Goal: Obtain resource: Download file/media

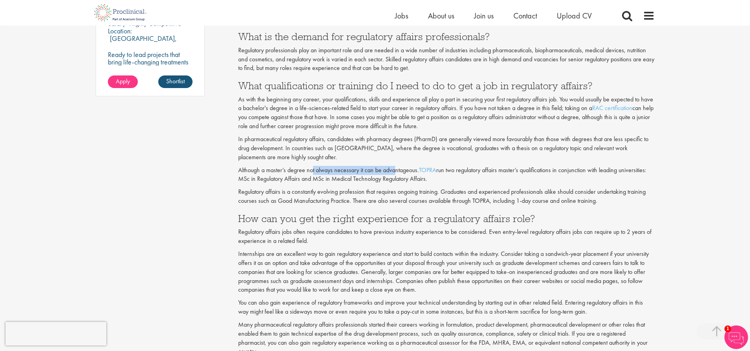
drag, startPoint x: 313, startPoint y: 172, endPoint x: 396, endPoint y: 171, distance: 82.6
click at [396, 171] on p "Although a master’s degree not always necessary it can be advantageous. TOPRA r…" at bounding box center [446, 175] width 416 height 18
drag, startPoint x: 323, startPoint y: 179, endPoint x: 403, endPoint y: 183, distance: 80.0
click at [403, 183] on p "Although a master’s degree not always necessary it can be advantageous. TOPRA r…" at bounding box center [446, 175] width 416 height 18
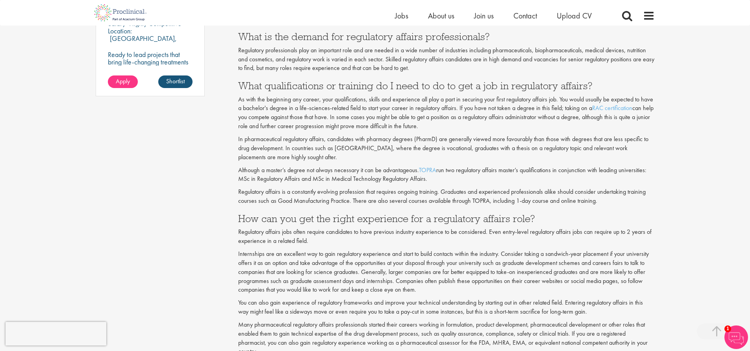
click at [418, 183] on p "Although a master’s degree not always necessary it can be advantageous. TOPRA r…" at bounding box center [446, 175] width 416 height 18
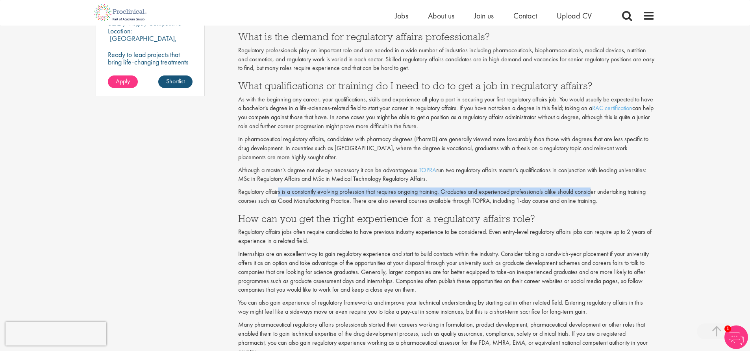
drag, startPoint x: 278, startPoint y: 191, endPoint x: 591, endPoint y: 194, distance: 312.8
click at [591, 194] on p "Regulatory affairs is a constantly evolving profession that requires ongoing tr…" at bounding box center [446, 197] width 416 height 18
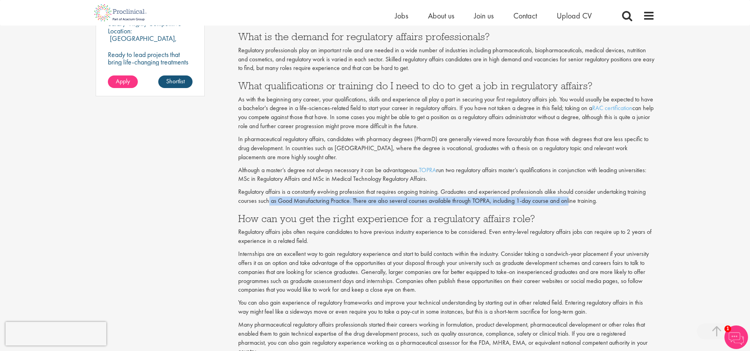
drag, startPoint x: 278, startPoint y: 203, endPoint x: 570, endPoint y: 203, distance: 292.4
click at [569, 203] on p "Regulatory affairs is a constantly evolving profession that requires ongoing tr…" at bounding box center [446, 197] width 416 height 18
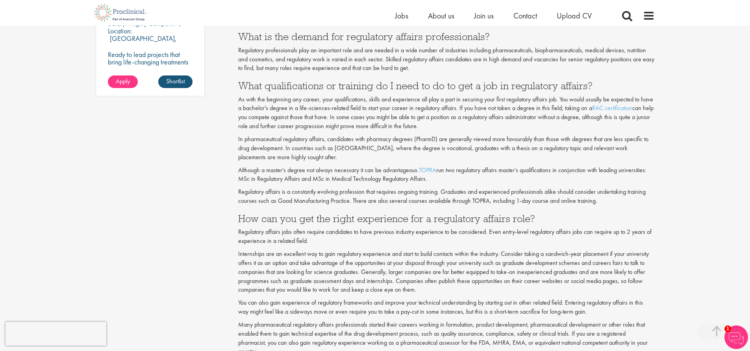
click at [576, 203] on p "Regulatory affairs is a constantly evolving profession that requires ongoing tr…" at bounding box center [446, 197] width 416 height 18
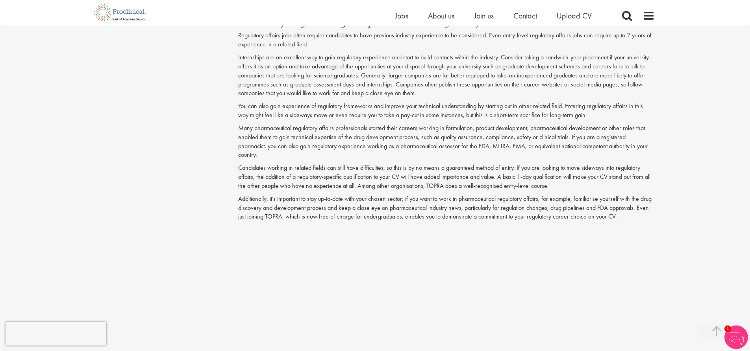
scroll to position [772, 0]
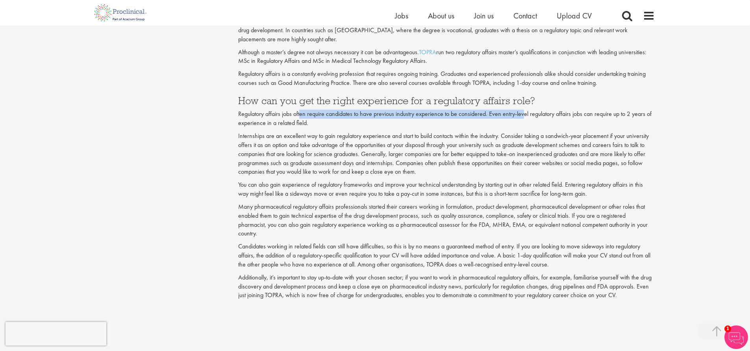
drag, startPoint x: 301, startPoint y: 115, endPoint x: 523, endPoint y: 112, distance: 222.3
click at [523, 112] on p "Regulatory affairs jobs often require candidates to have previous industry expe…" at bounding box center [446, 119] width 416 height 18
click at [531, 111] on p "Regulatory affairs jobs often require candidates to have previous industry expe…" at bounding box center [446, 119] width 416 height 18
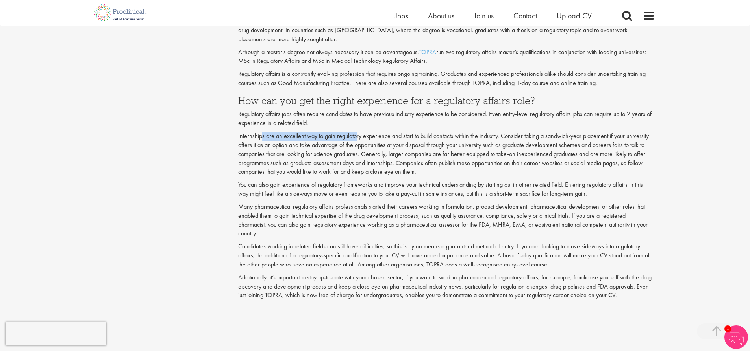
drag, startPoint x: 261, startPoint y: 139, endPoint x: 355, endPoint y: 138, distance: 93.7
click at [355, 138] on p "Internships are an excellent way to gain regulatory experience and start to bui…" at bounding box center [446, 154] width 416 height 45
click at [401, 135] on p "Internships are an excellent way to gain regulatory experience and start to bui…" at bounding box center [446, 154] width 416 height 45
drag, startPoint x: 334, startPoint y: 136, endPoint x: 392, endPoint y: 138, distance: 58.3
click at [392, 138] on p "Internships are an excellent way to gain regulatory experience and start to bui…" at bounding box center [446, 154] width 416 height 45
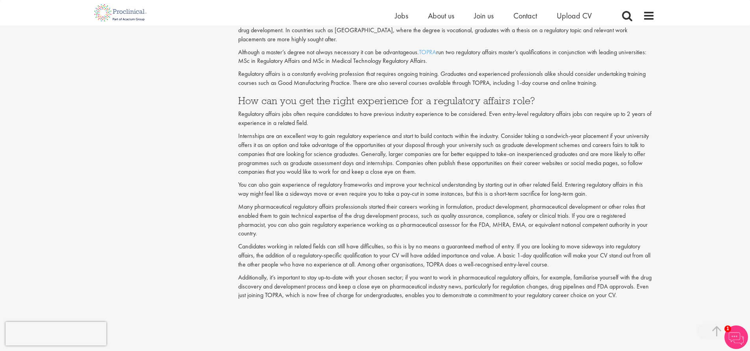
click at [412, 137] on p "Internships are an excellent way to gain regulatory experience and start to bui…" at bounding box center [446, 154] width 416 height 45
drag, startPoint x: 289, startPoint y: 157, endPoint x: 411, endPoint y: 158, distance: 122.0
click at [411, 158] on p "Internships are an excellent way to gain regulatory experience and start to bui…" at bounding box center [446, 154] width 416 height 45
click at [422, 158] on p "Internships are an excellent way to gain regulatory experience and start to bui…" at bounding box center [446, 154] width 416 height 45
click at [428, 155] on p "Internships are an excellent way to gain regulatory experience and start to bui…" at bounding box center [446, 154] width 416 height 45
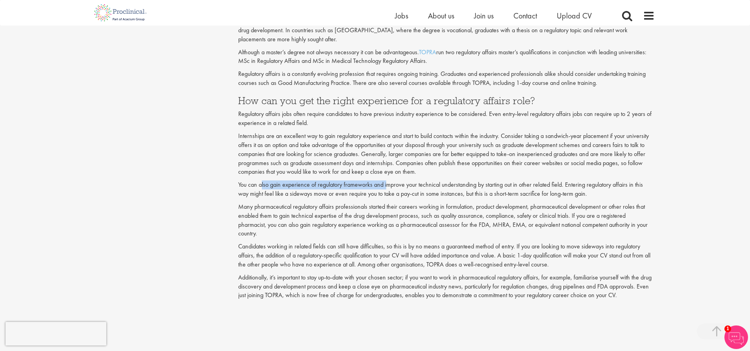
drag, startPoint x: 262, startPoint y: 187, endPoint x: 388, endPoint y: 189, distance: 125.1
click at [388, 189] on p "You can also gain experience of regulatory frameworks and improve your technica…" at bounding box center [446, 190] width 416 height 18
click at [403, 188] on p "You can also gain experience of regulatory frameworks and improve your technica…" at bounding box center [446, 190] width 416 height 18
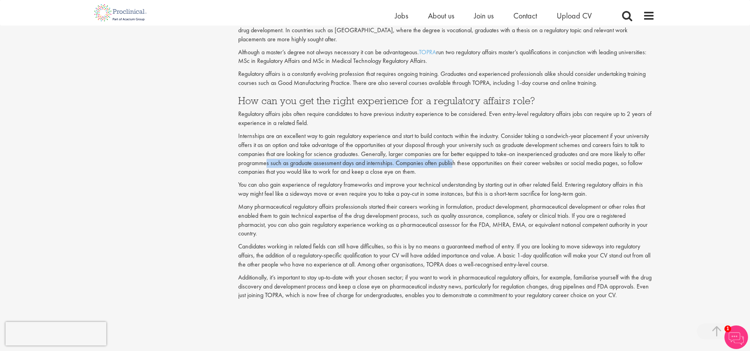
drag, startPoint x: 266, startPoint y: 164, endPoint x: 451, endPoint y: 167, distance: 185.8
click at [451, 167] on p "Internships are an excellent way to gain regulatory experience and start to bui…" at bounding box center [446, 154] width 416 height 45
click at [460, 166] on p "Internships are an excellent way to gain regulatory experience and start to bui…" at bounding box center [446, 154] width 416 height 45
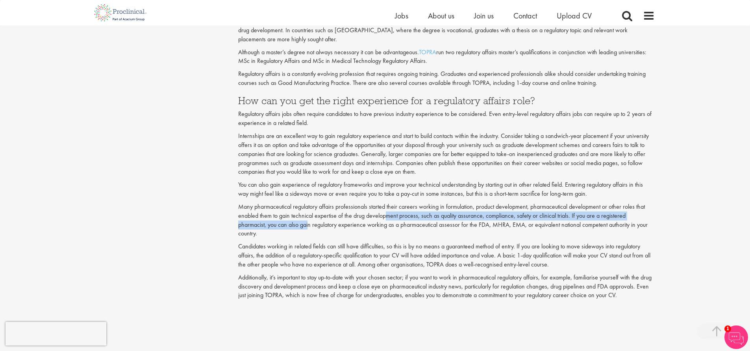
drag, startPoint x: 308, startPoint y: 223, endPoint x: 388, endPoint y: 213, distance: 80.4
click at [388, 213] on p "Many pharmaceutical regulatory affairs professionals started their careers work…" at bounding box center [446, 221] width 416 height 36
click at [399, 216] on p "Many pharmaceutical regulatory affairs professionals started their careers work…" at bounding box center [446, 221] width 416 height 36
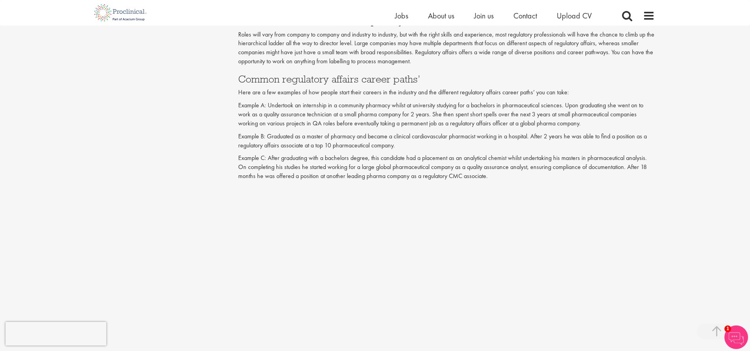
scroll to position [1205, 0]
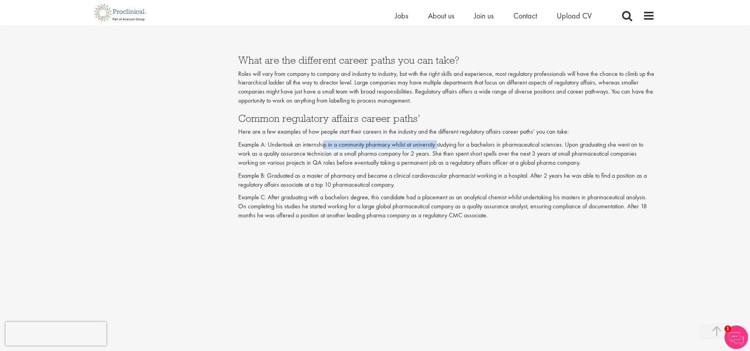
drag, startPoint x: 323, startPoint y: 146, endPoint x: 438, endPoint y: 148, distance: 114.1
click at [438, 148] on p "Example A: Undertook an internship in a community pharmacy whilst at university…" at bounding box center [446, 153] width 416 height 27
click at [459, 146] on p "Example A: Undertook an internship in a community pharmacy whilst at university…" at bounding box center [446, 153] width 416 height 27
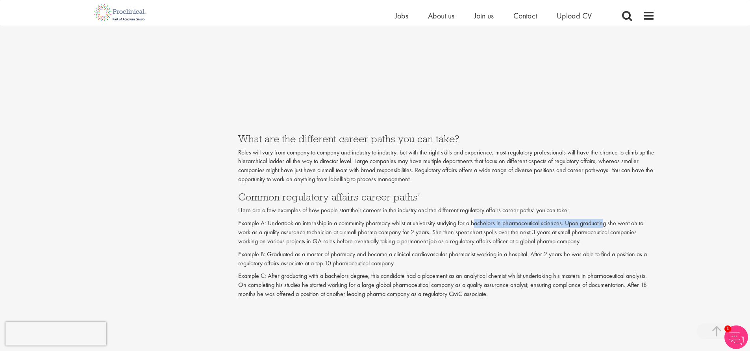
drag, startPoint x: 474, startPoint y: 222, endPoint x: 606, endPoint y: 218, distance: 131.5
click at [614, 220] on p "Example A: Undertook an internship in a community pharmacy whilst at university…" at bounding box center [446, 232] width 416 height 27
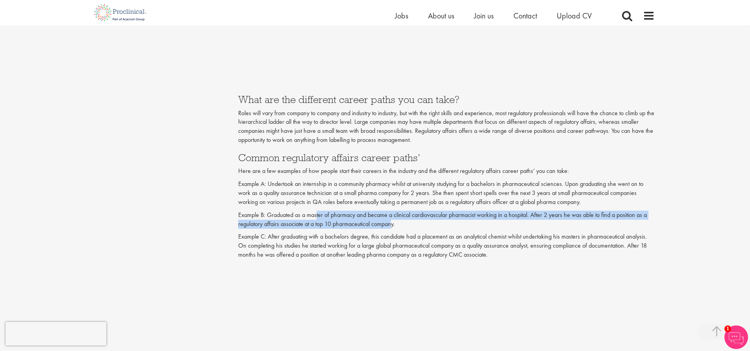
drag, startPoint x: 317, startPoint y: 216, endPoint x: 392, endPoint y: 221, distance: 75.3
click at [392, 221] on p "Example B: Graduated as a master of pharmacy and became a clinical cardiovascul…" at bounding box center [446, 220] width 416 height 18
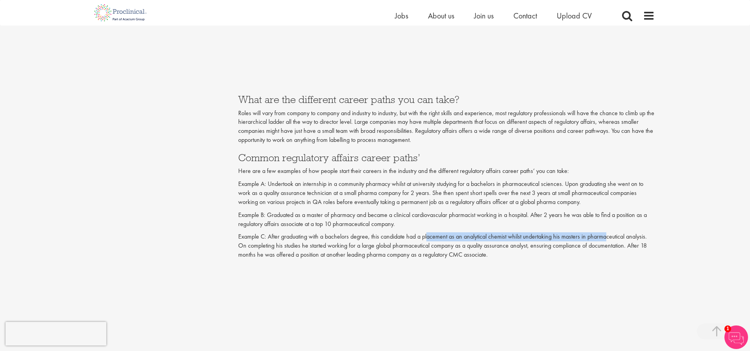
drag, startPoint x: 430, startPoint y: 239, endPoint x: 606, endPoint y: 241, distance: 176.3
click at [606, 241] on p "Example C: After graduating with a bachelors degree, this candidate had a place…" at bounding box center [446, 246] width 416 height 27
click at [616, 240] on p "Example C: After graduating with a bachelors degree, this candidate had a place…" at bounding box center [446, 246] width 416 height 27
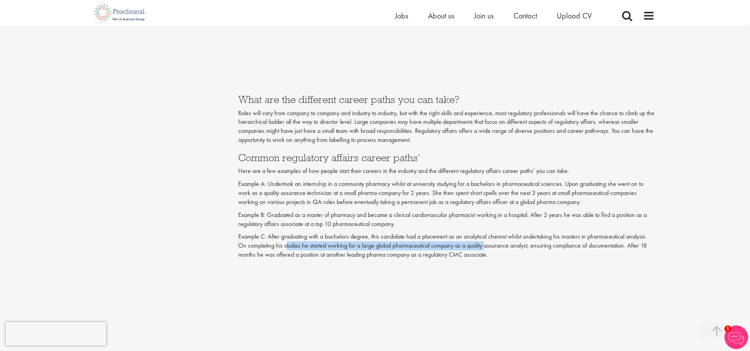
drag, startPoint x: 286, startPoint y: 243, endPoint x: 487, endPoint y: 245, distance: 201.5
click at [487, 245] on p "Example C: After graduating with a bachelors degree, this candidate had a place…" at bounding box center [446, 246] width 416 height 27
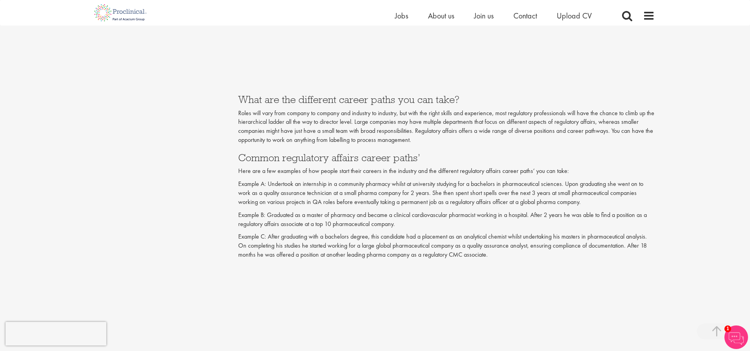
click at [506, 245] on p "Example C: After graduating with a bachelors degree, this candidate had a place…" at bounding box center [446, 246] width 416 height 27
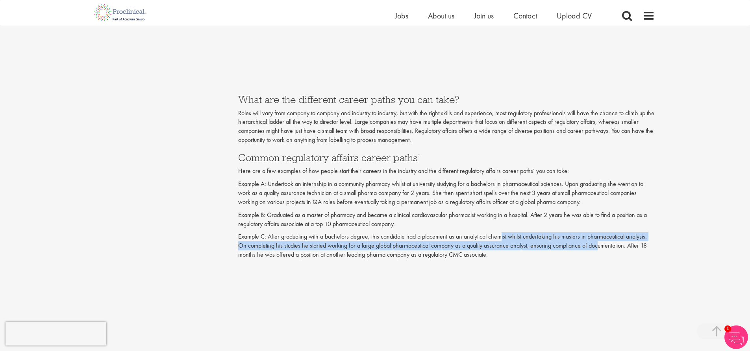
drag, startPoint x: 502, startPoint y: 241, endPoint x: 600, endPoint y: 245, distance: 98.1
click at [600, 245] on p "Example C: After graduating with a bachelors degree, this candidate had a place…" at bounding box center [446, 246] width 416 height 27
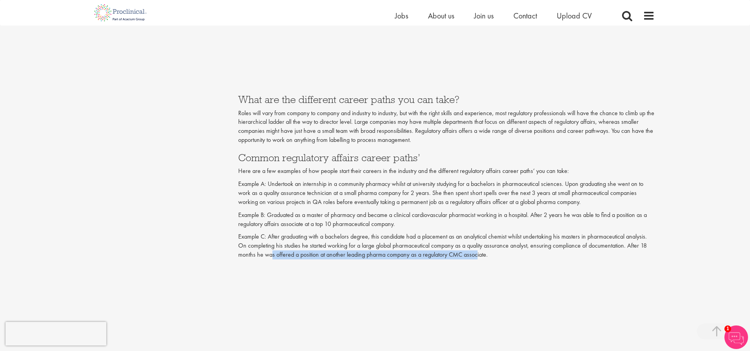
drag, startPoint x: 271, startPoint y: 254, endPoint x: 477, endPoint y: 253, distance: 206.2
click at [477, 253] on p "Example C: After graduating with a bachelors degree, this candidate had a place…" at bounding box center [446, 246] width 416 height 27
drag, startPoint x: 449, startPoint y: 195, endPoint x: 585, endPoint y: 205, distance: 136.9
click at [585, 205] on p "Example A: Undertook an internship in a community pharmacy whilst at university…" at bounding box center [446, 193] width 416 height 27
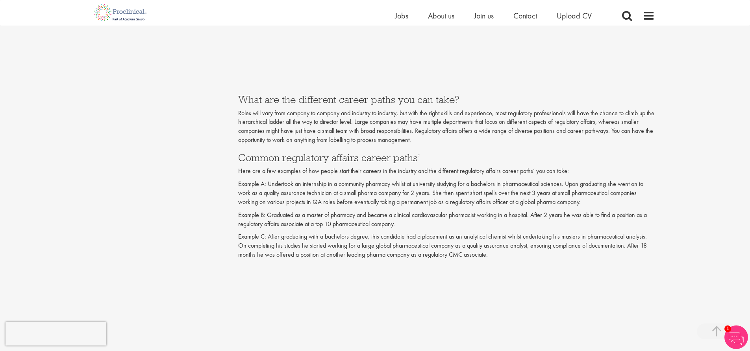
click at [574, 203] on p "Example A: Undertook an internship in a community pharmacy whilst at university…" at bounding box center [446, 193] width 416 height 27
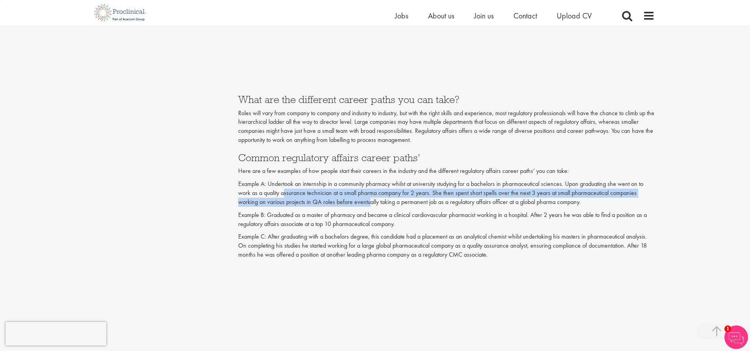
drag, startPoint x: 284, startPoint y: 189, endPoint x: 369, endPoint y: 200, distance: 84.9
click at [369, 200] on p "Example A: Undertook an internship in a community pharmacy whilst at university…" at bounding box center [446, 193] width 416 height 27
drag, startPoint x: 283, startPoint y: 195, endPoint x: 354, endPoint y: 203, distance: 70.9
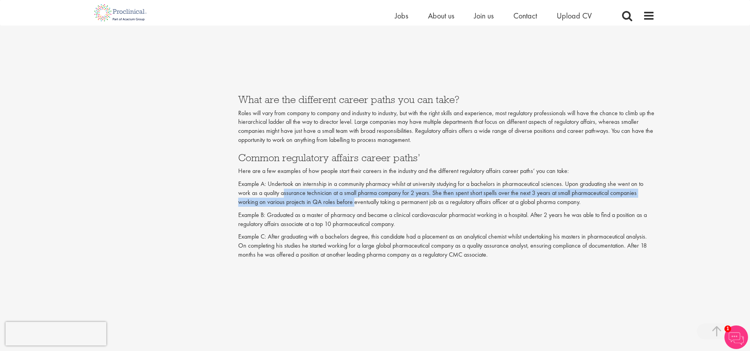
click at [354, 203] on p "Example A: Undertook an internship in a community pharmacy whilst at university…" at bounding box center [446, 193] width 416 height 27
drag, startPoint x: 284, startPoint y: 192, endPoint x: 320, endPoint y: 203, distance: 37.2
click at [320, 203] on p "Example A: Undertook an internship in a community pharmacy whilst at university…" at bounding box center [446, 193] width 416 height 27
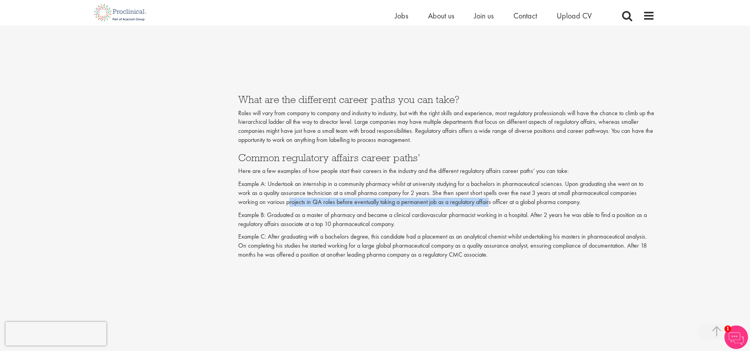
drag, startPoint x: 289, startPoint y: 203, endPoint x: 488, endPoint y: 201, distance: 198.7
click at [488, 201] on p "Example A: Undertook an internship in a community pharmacy whilst at university…" at bounding box center [446, 193] width 416 height 27
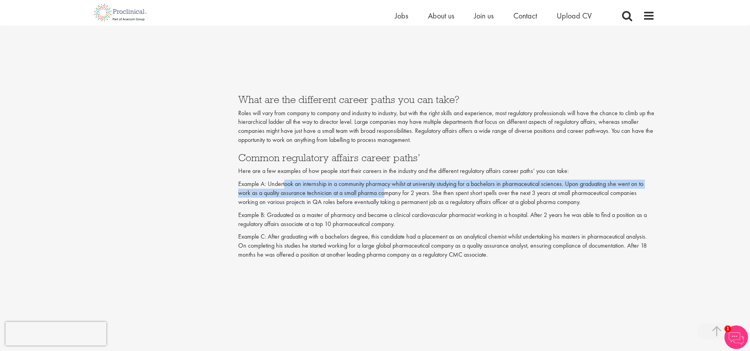
drag, startPoint x: 284, startPoint y: 183, endPoint x: 384, endPoint y: 190, distance: 100.2
click at [384, 190] on p "Example A: Undertook an internship in a community pharmacy whilst at university…" at bounding box center [446, 193] width 416 height 27
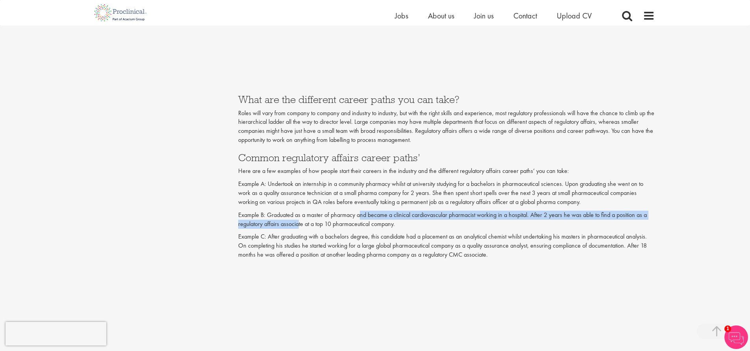
drag, startPoint x: 298, startPoint y: 220, endPoint x: 362, endPoint y: 216, distance: 63.9
click at [362, 216] on p "Example B: Graduated as a master of pharmacy and became a clinical cardiovascul…" at bounding box center [446, 220] width 416 height 18
drag, startPoint x: 283, startPoint y: 215, endPoint x: 330, endPoint y: 223, distance: 47.9
click at [330, 223] on p "Example B: Graduated as a master of pharmacy and became a clinical cardiovascul…" at bounding box center [446, 220] width 416 height 18
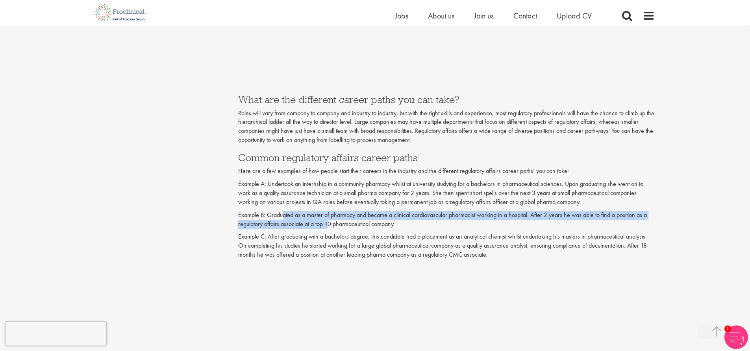
click at [330, 223] on p "Example B: Graduated as a master of pharmacy and became a clinical cardiovascul…" at bounding box center [446, 220] width 416 height 18
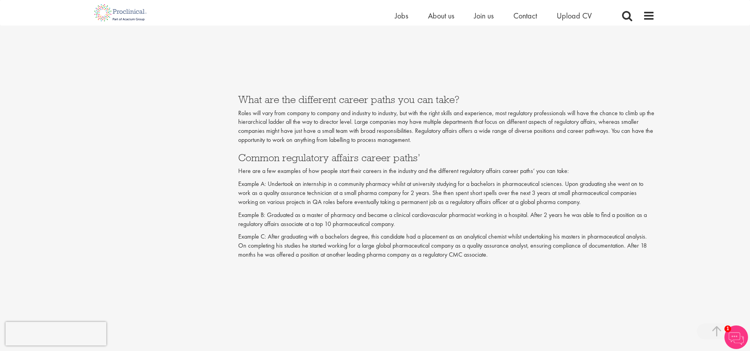
click at [330, 223] on p "Example B: Graduated as a master of pharmacy and became a clinical cardiovascul…" at bounding box center [446, 220] width 416 height 18
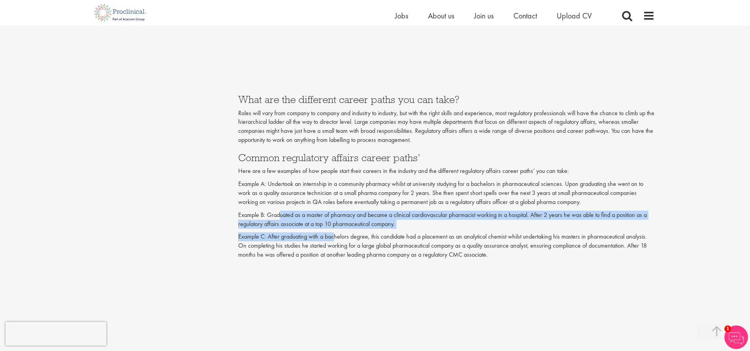
drag, startPoint x: 281, startPoint y: 216, endPoint x: 335, endPoint y: 229, distance: 55.3
click at [340, 225] on p "Example B: Graduated as a master of pharmacy and became a clinical cardiovascul…" at bounding box center [446, 220] width 416 height 18
drag, startPoint x: 275, startPoint y: 215, endPoint x: 344, endPoint y: 231, distance: 70.7
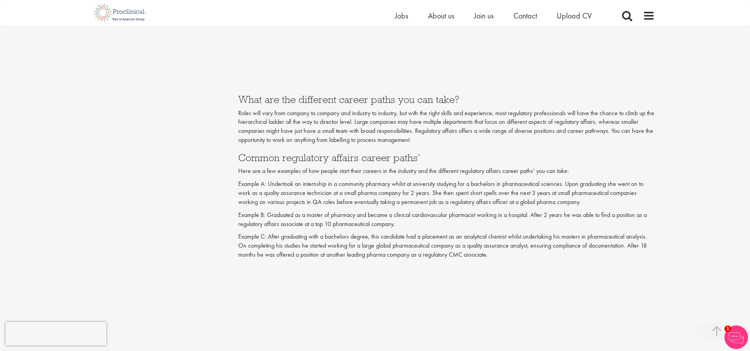
click at [362, 238] on p "Example C: After graduating with a bachelors degree, this candidate had a place…" at bounding box center [446, 246] width 416 height 27
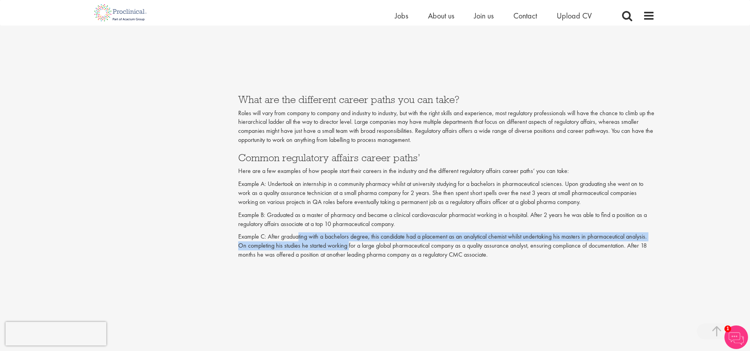
drag, startPoint x: 305, startPoint y: 236, endPoint x: 348, endPoint y: 243, distance: 43.9
click at [348, 243] on p "Example C: After graduating with a bachelors degree, this candidate had a place…" at bounding box center [446, 246] width 416 height 27
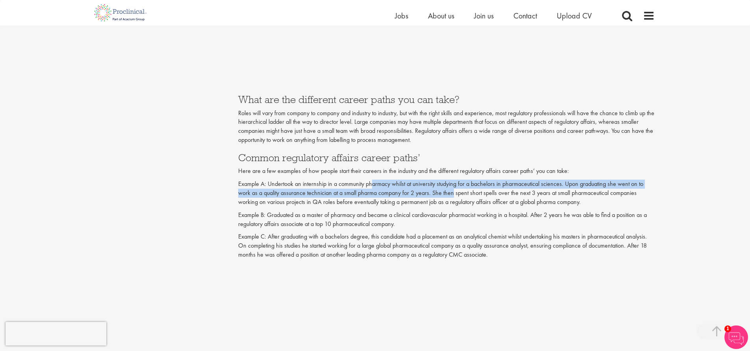
drag, startPoint x: 384, startPoint y: 186, endPoint x: 454, endPoint y: 190, distance: 69.8
click at [454, 190] on p "Example A: Undertook an internship in a community pharmacy whilst at university…" at bounding box center [446, 193] width 416 height 27
click at [421, 187] on p "Example A: Undertook an internship in a community pharmacy whilst at university…" at bounding box center [446, 193] width 416 height 27
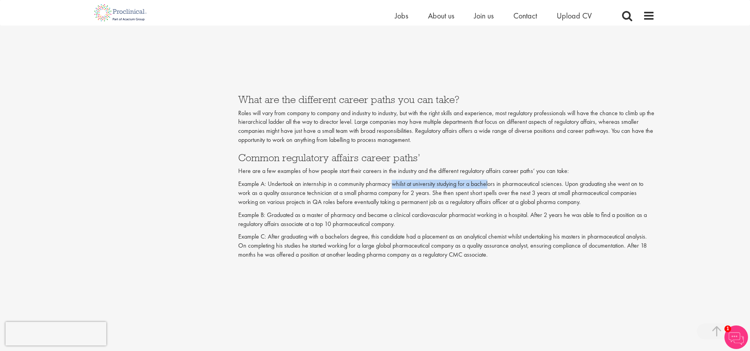
drag, startPoint x: 394, startPoint y: 186, endPoint x: 488, endPoint y: 187, distance: 94.1
click at [488, 187] on p "Example A: Undertook an internship in a community pharmacy whilst at university…" at bounding box center [446, 193] width 416 height 27
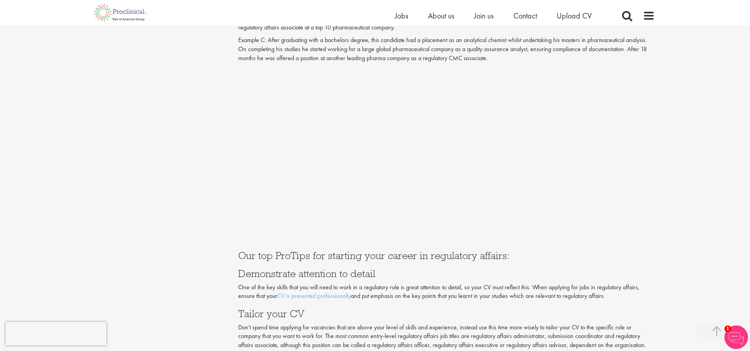
scroll to position [1559, 0]
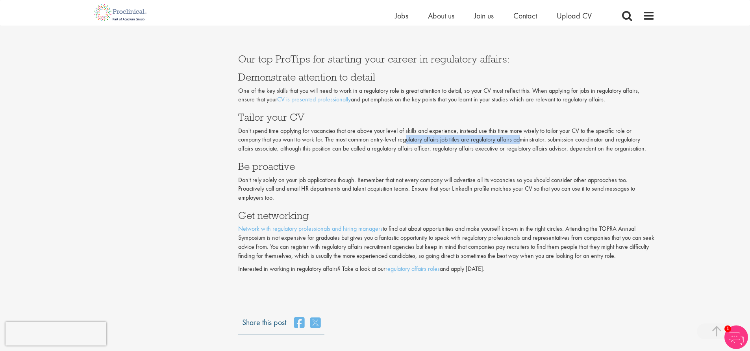
drag, startPoint x: 407, startPoint y: 141, endPoint x: 522, endPoint y: 143, distance: 115.3
click at [522, 143] on p "Don't spend time applying for vacancies that are above your level of skills and…" at bounding box center [446, 140] width 416 height 27
click at [533, 138] on p "Don't spend time applying for vacancies that are above your level of skills and…" at bounding box center [446, 140] width 416 height 27
drag, startPoint x: 489, startPoint y: 131, endPoint x: 608, endPoint y: 133, distance: 119.7
click at [608, 133] on p "Don't spend time applying for vacancies that are above your level of skills and…" at bounding box center [446, 140] width 416 height 27
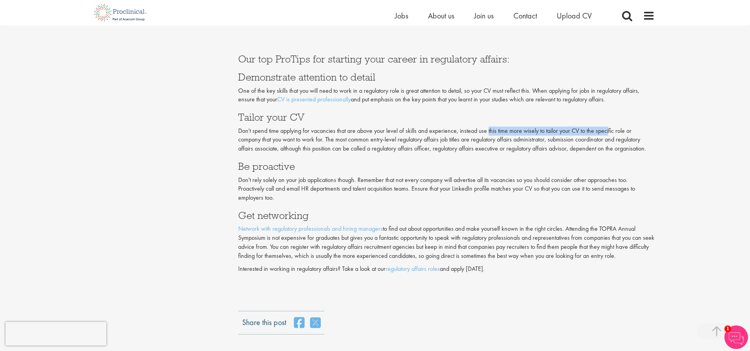
click at [608, 133] on p "Don't spend time applying for vacancies that are above your level of skills and…" at bounding box center [446, 140] width 416 height 27
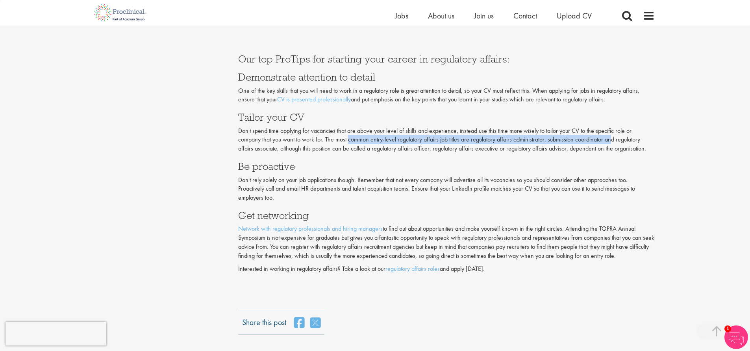
drag, startPoint x: 349, startPoint y: 142, endPoint x: 614, endPoint y: 141, distance: 264.8
click at [614, 141] on p "Don't spend time applying for vacancies that are above your level of skills and…" at bounding box center [446, 140] width 416 height 27
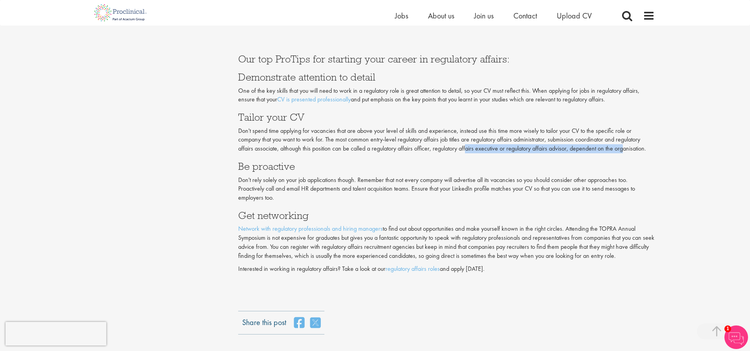
drag, startPoint x: 471, startPoint y: 147, endPoint x: 627, endPoint y: 149, distance: 156.2
click at [627, 149] on p "Don't spend time applying for vacancies that are above your level of skills and…" at bounding box center [446, 140] width 416 height 27
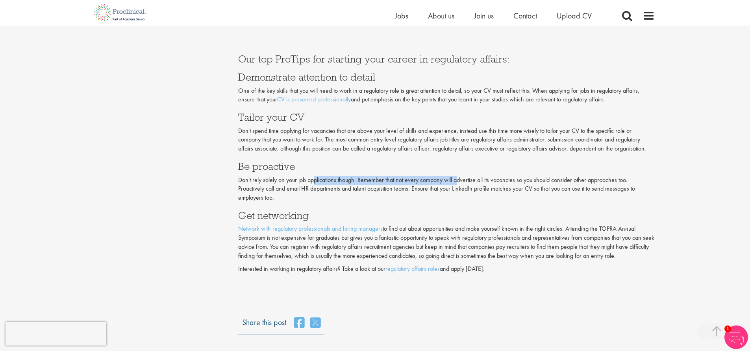
drag, startPoint x: 316, startPoint y: 180, endPoint x: 466, endPoint y: 180, distance: 149.1
click at [461, 181] on p "Don't rely solely on your job applications though. Remember that not every comp…" at bounding box center [446, 189] width 416 height 27
click at [466, 180] on p "Don't rely solely on your job applications though. Remember that not every comp…" at bounding box center [446, 189] width 416 height 27
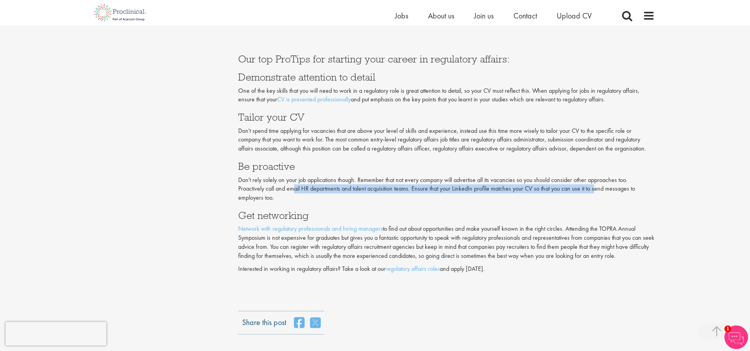
drag, startPoint x: 293, startPoint y: 190, endPoint x: 595, endPoint y: 189, distance: 302.2
click at [595, 189] on p "Don't rely solely on your job applications though. Remember that not every comp…" at bounding box center [446, 189] width 416 height 27
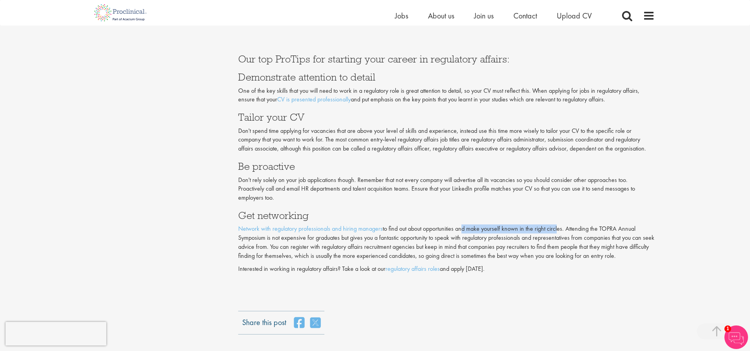
drag, startPoint x: 462, startPoint y: 230, endPoint x: 559, endPoint y: 229, distance: 96.8
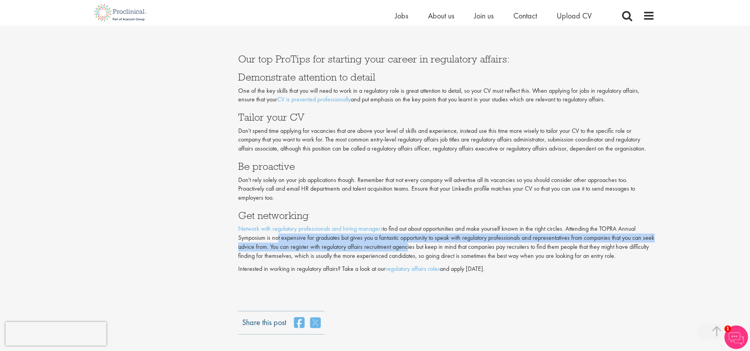
drag, startPoint x: 281, startPoint y: 240, endPoint x: 418, endPoint y: 244, distance: 137.4
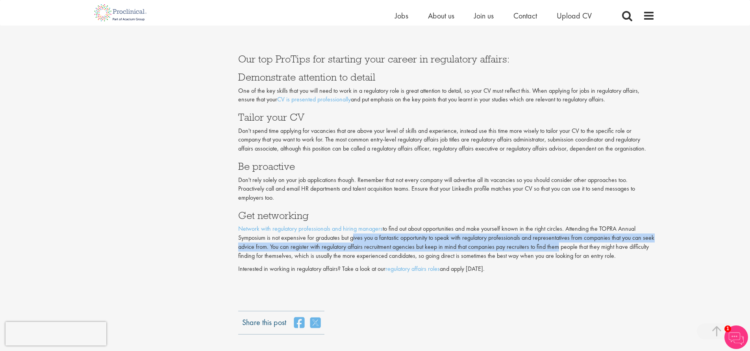
drag, startPoint x: 355, startPoint y: 239, endPoint x: 567, endPoint y: 246, distance: 211.4
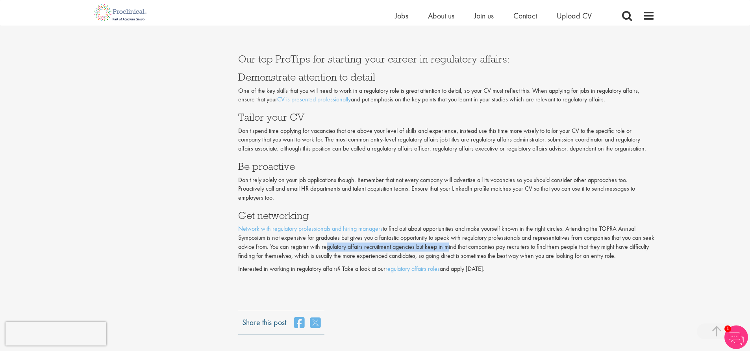
drag, startPoint x: 336, startPoint y: 249, endPoint x: 458, endPoint y: 247, distance: 122.4
drag, startPoint x: 330, startPoint y: 248, endPoint x: 595, endPoint y: 250, distance: 264.4
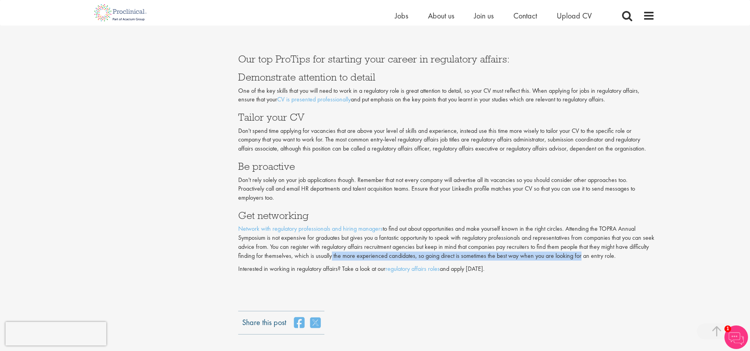
drag, startPoint x: 351, startPoint y: 258, endPoint x: 600, endPoint y: 259, distance: 248.7
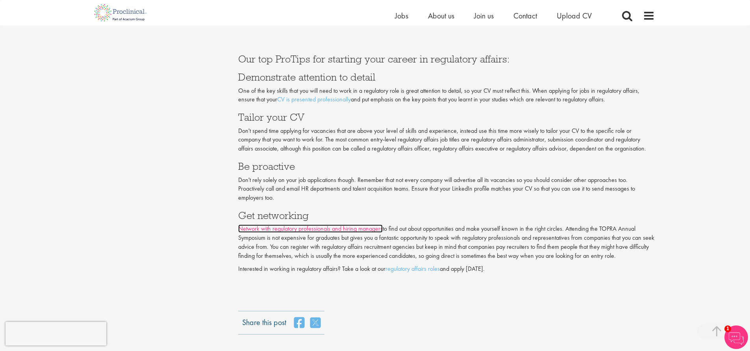
scroll to position [1520, 0]
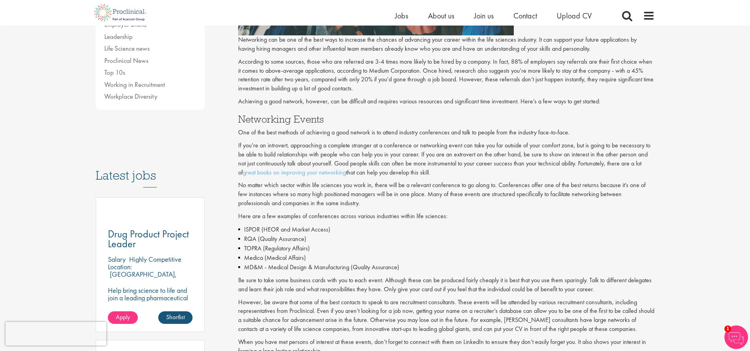
scroll to position [236, 0]
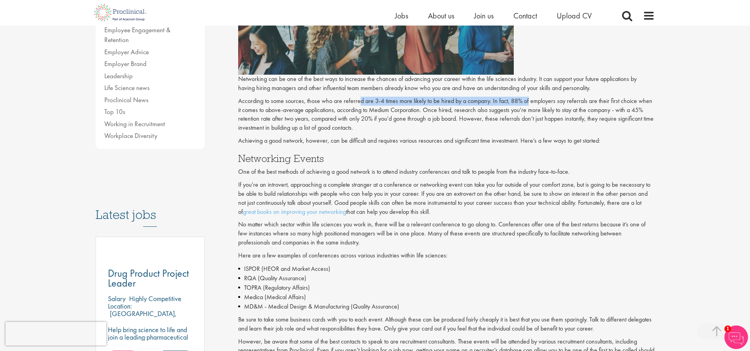
drag, startPoint x: 358, startPoint y: 101, endPoint x: 526, endPoint y: 100, distance: 167.2
click at [526, 100] on p "According to some sources, those who are referred are 3-4 times more likely to …" at bounding box center [446, 115] width 416 height 36
click at [531, 101] on p "According to some sources, those who are referred are 3-4 times more likely to …" at bounding box center [446, 115] width 416 height 36
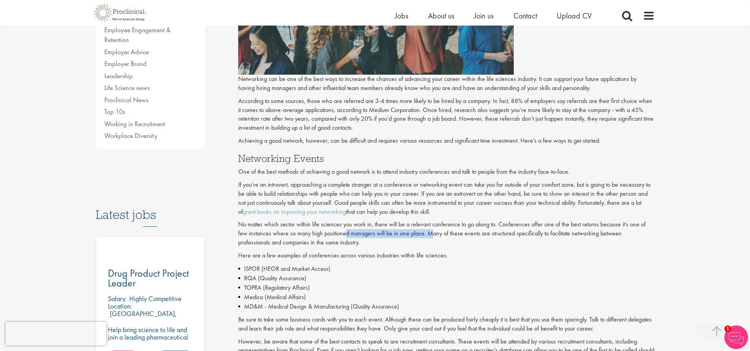
drag, startPoint x: 333, startPoint y: 230, endPoint x: 420, endPoint y: 236, distance: 87.2
click at [420, 236] on p "No matter which sector within life sciences you work in, there will be a releva…" at bounding box center [446, 233] width 416 height 27
click at [429, 235] on p "No matter which sector within life sciences you work in, there will be a releva…" at bounding box center [446, 233] width 416 height 27
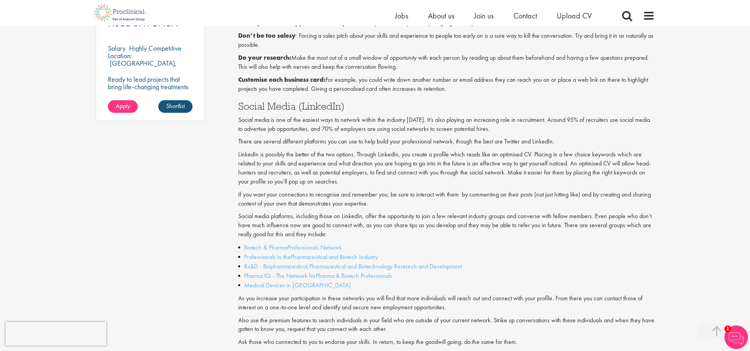
scroll to position [551, 0]
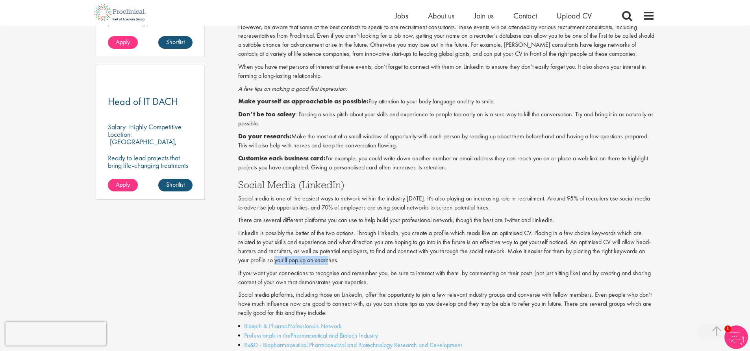
drag, startPoint x: 275, startPoint y: 261, endPoint x: 329, endPoint y: 263, distance: 54.3
click at [329, 263] on p "LinkedIn is possibly the better of the two options. Through LinkedIn, you creat…" at bounding box center [446, 247] width 416 height 36
click at [334, 262] on p "LinkedIn is possibly the better of the two options. Through LinkedIn, you creat…" at bounding box center [446, 247] width 416 height 36
drag, startPoint x: 246, startPoint y: 233, endPoint x: 391, endPoint y: 237, distance: 144.9
click at [391, 237] on p "LinkedIn is possibly the better of the two options. Through LinkedIn, you creat…" at bounding box center [446, 247] width 416 height 36
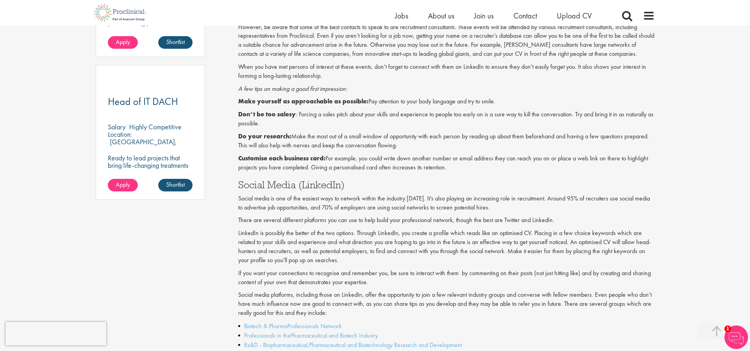
click at [400, 237] on p "LinkedIn is possibly the better of the two options. Through LinkedIn, you creat…" at bounding box center [446, 247] width 416 height 36
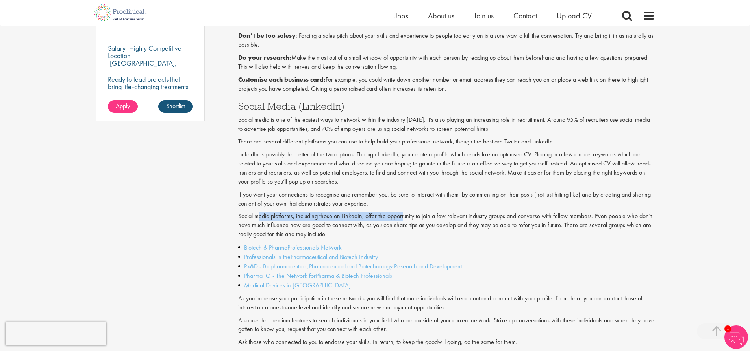
drag, startPoint x: 258, startPoint y: 216, endPoint x: 416, endPoint y: 217, distance: 158.2
click at [410, 217] on p "Social media platforms, including those on LinkedIn, offer the opportunity to j…" at bounding box center [446, 225] width 416 height 27
click at [416, 217] on p "Social media platforms, including those on LinkedIn, offer the opportunity to j…" at bounding box center [446, 225] width 416 height 27
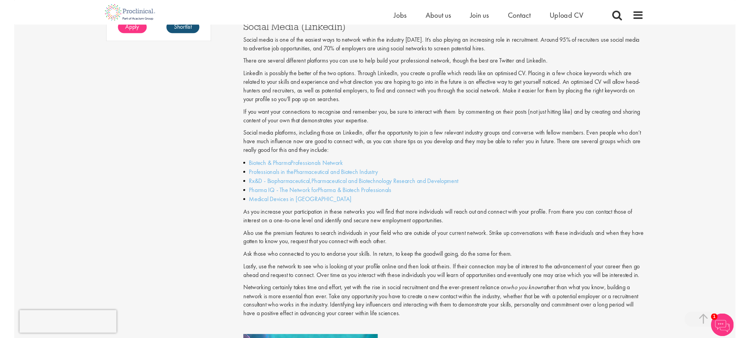
scroll to position [787, 0]
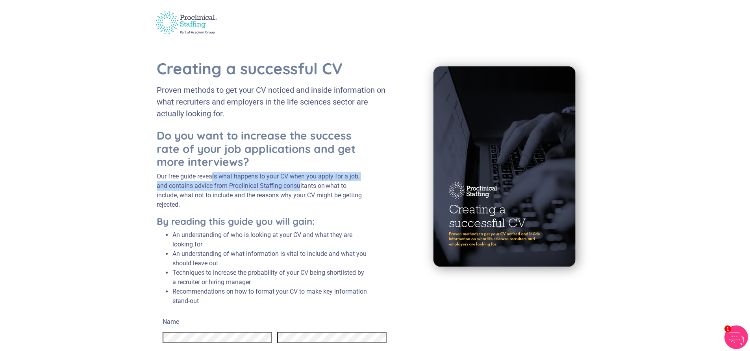
drag, startPoint x: 203, startPoint y: 176, endPoint x: 289, endPoint y: 185, distance: 85.8
click at [289, 185] on p "Our free guide reveals what happens to your CV when you apply for a job, and co…" at bounding box center [263, 191] width 212 height 38
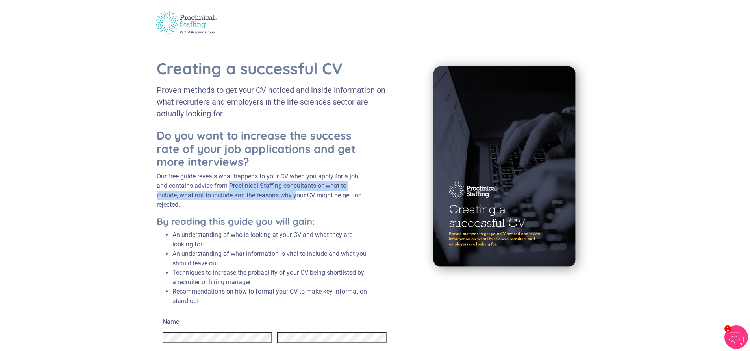
drag, startPoint x: 217, startPoint y: 188, endPoint x: 290, endPoint y: 193, distance: 72.9
click at [290, 193] on p "Our free guide reveals what happens to your CV when you apply for a job, and co…" at bounding box center [263, 191] width 212 height 38
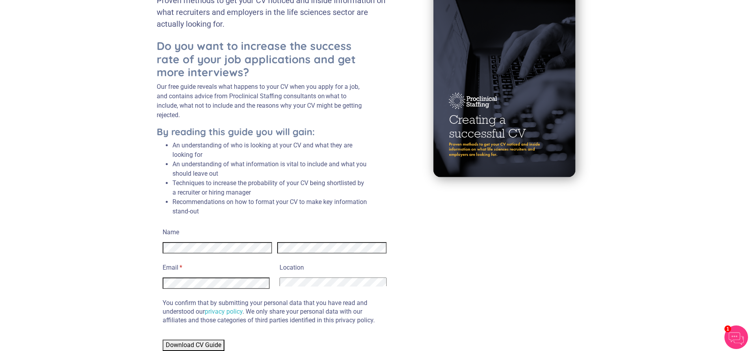
click at [325, 285] on select "Afghanistan Albania Algeria American Samoa Andorra Angola Anguilla Antarctica A…" at bounding box center [332, 282] width 107 height 9
select select "Canada"
click at [279, 278] on select "Afghanistan Albania Algeria American Samoa Andorra Angola Anguilla Antarctica A…" at bounding box center [332, 282] width 107 height 9
click at [445, 281] on div "Name Email * (required) Location Afghanistan Albania Algeria American Samoa And…" at bounding box center [375, 289] width 437 height 126
click at [215, 344] on span "Download CV Guide" at bounding box center [193, 345] width 55 height 7
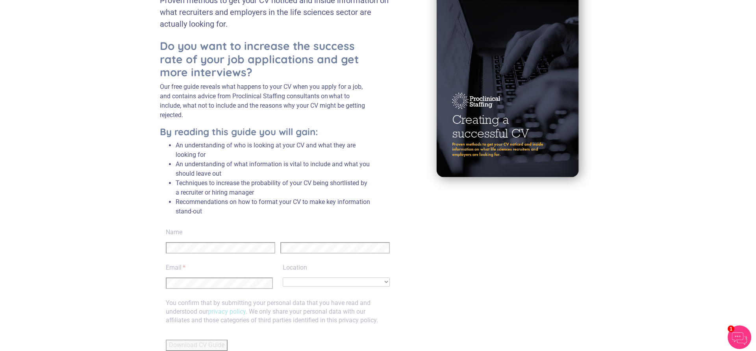
scroll to position [0, 0]
